Goal: Find specific page/section: Find specific page/section

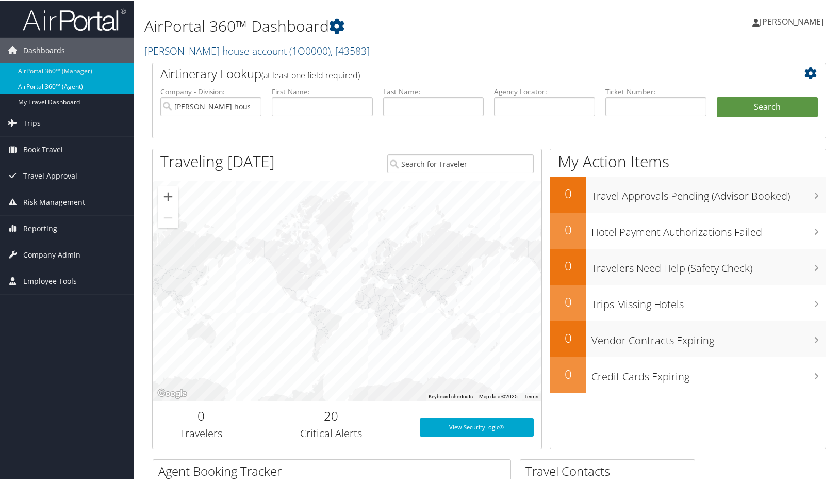
click at [47, 83] on link "AirPortal 360™ (Agent)" at bounding box center [67, 85] width 134 height 15
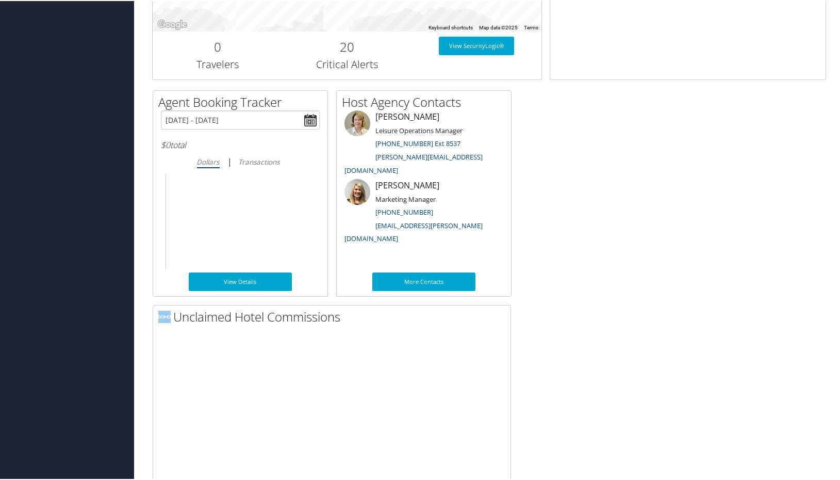
scroll to position [533, 0]
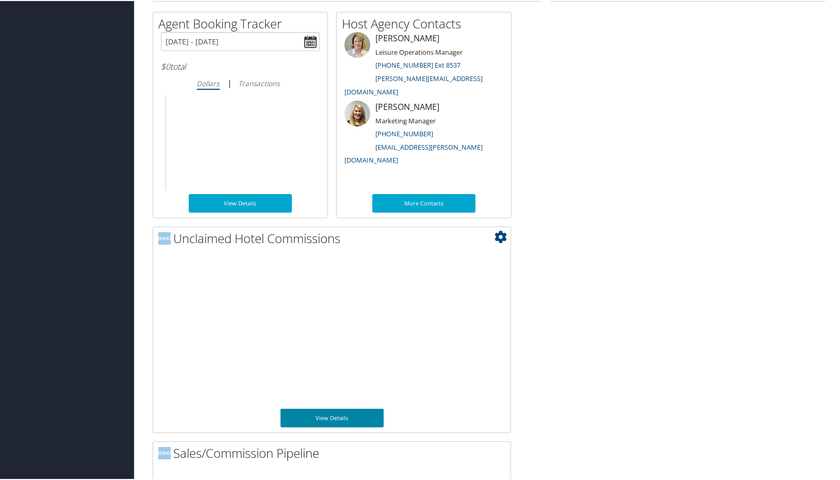
click at [326, 418] on link "View Details" at bounding box center [332, 416] width 103 height 19
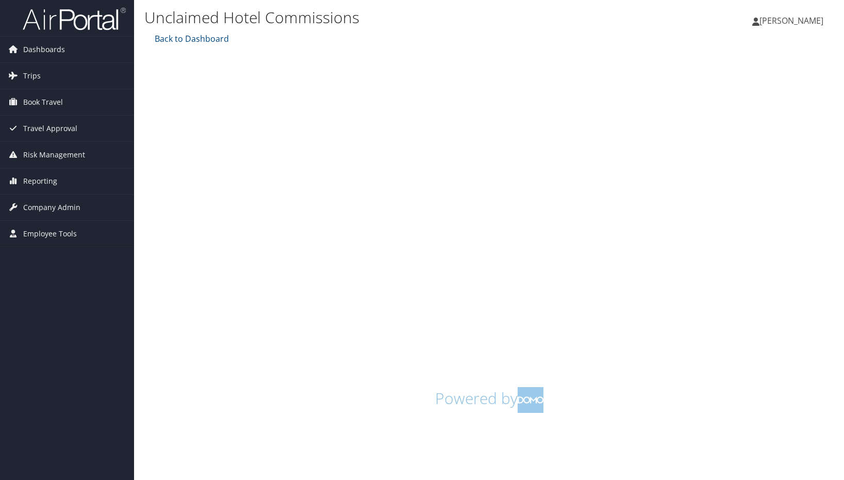
click at [757, 28] on div "Amy Owens Amy Owens My Settings Travel Agency Contacts Log Consulting Time View…" at bounding box center [704, 25] width 282 height 40
